Goal: Find specific page/section: Find specific page/section

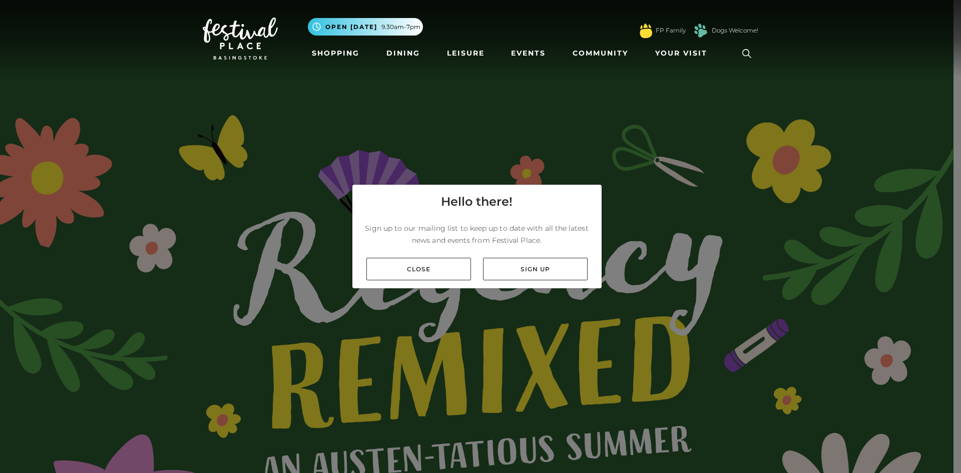
click at [474, 260] on div "Close Sign up" at bounding box center [476, 269] width 249 height 39
click at [454, 259] on link "Close" at bounding box center [418, 269] width 105 height 23
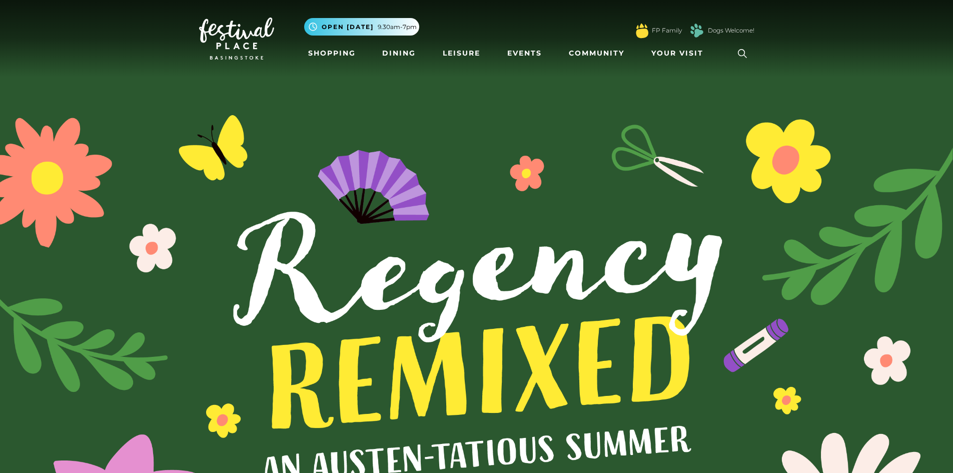
click at [743, 49] on icon at bounding box center [742, 53] width 15 height 15
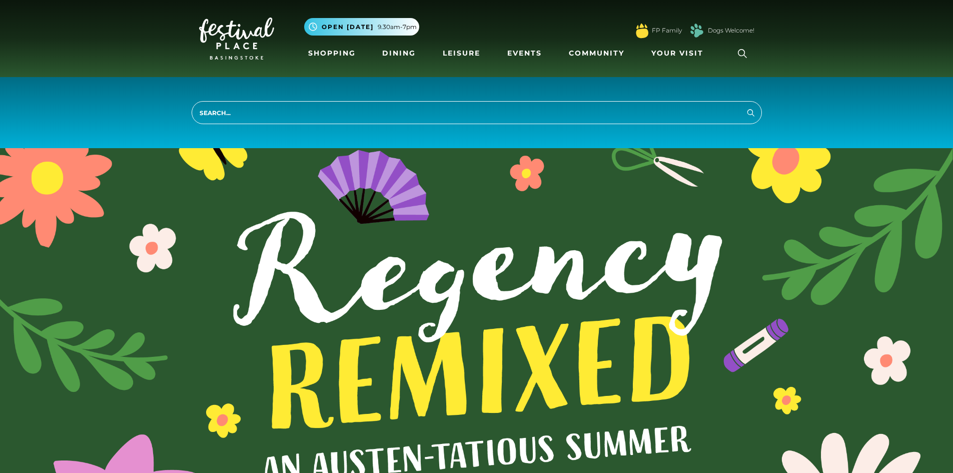
click at [473, 107] on input "search" at bounding box center [477, 112] width 570 height 23
type input "Love churos"
click at [745, 106] on button "Search" at bounding box center [751, 112] width 12 height 13
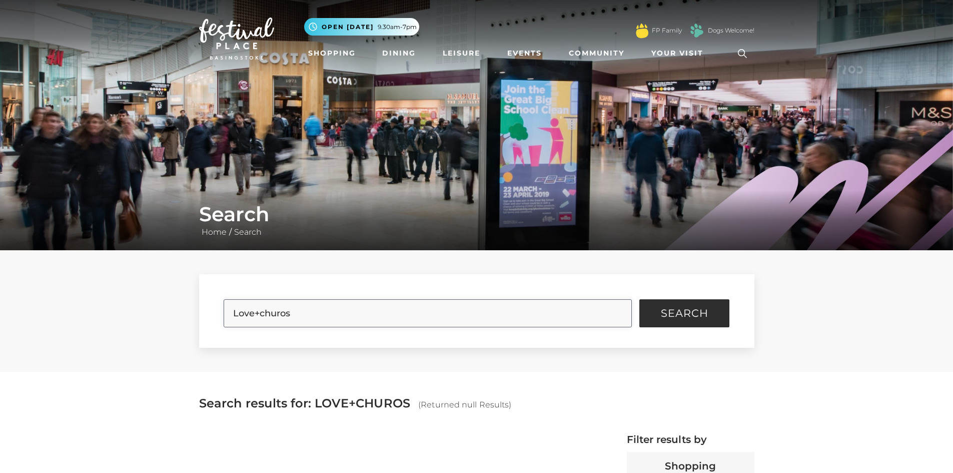
click at [279, 311] on input "Love+churos" at bounding box center [428, 313] width 408 height 28
click at [639, 299] on button "Search" at bounding box center [684, 313] width 90 height 28
click at [262, 310] on input "Love+churros" at bounding box center [428, 313] width 408 height 28
type input "Lovechurros"
click at [639, 299] on button "Search" at bounding box center [684, 313] width 90 height 28
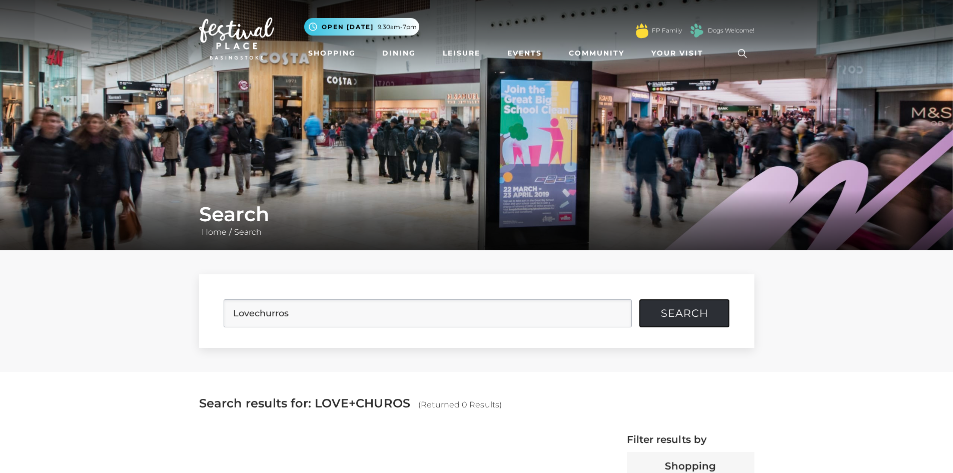
click at [691, 318] on span "Search" at bounding box center [685, 313] width 48 height 10
click at [694, 304] on button "Search" at bounding box center [684, 313] width 90 height 28
